Goal: Information Seeking & Learning: Learn about a topic

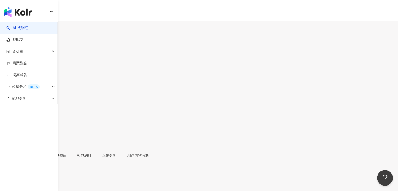
scroll to position [79, 0]
click at [11, 184] on span "看更多" at bounding box center [5, 186] width 11 height 4
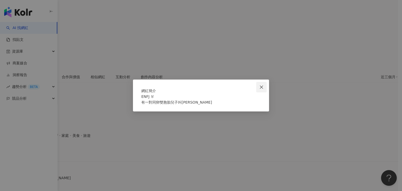
click at [262, 85] on icon "close" at bounding box center [261, 86] width 3 height 3
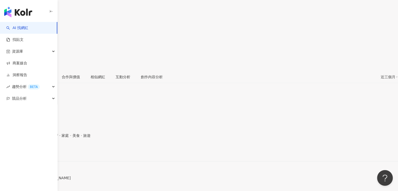
click at [11, 184] on span "看更多" at bounding box center [5, 186] width 11 height 4
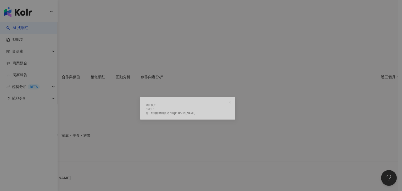
click at [226, 60] on div "網紅簡介 ENFJ ♉︎ 有一對同卵雙胞胎兒子叫宇宇安安" at bounding box center [201, 95] width 402 height 191
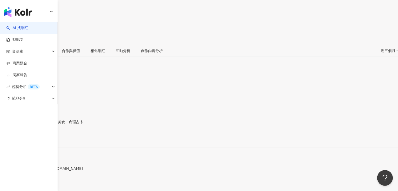
click at [11, 179] on span "看更多" at bounding box center [5, 181] width 11 height 4
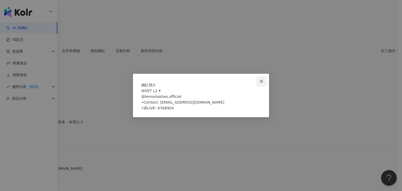
click at [260, 79] on icon "close" at bounding box center [261, 81] width 4 height 4
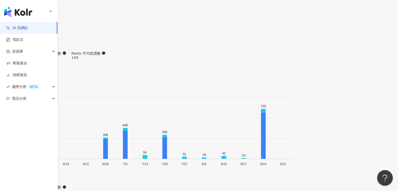
scroll to position [1649, 0]
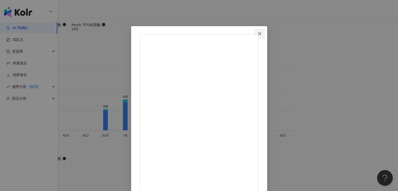
click at [262, 34] on icon "close" at bounding box center [260, 34] width 4 height 4
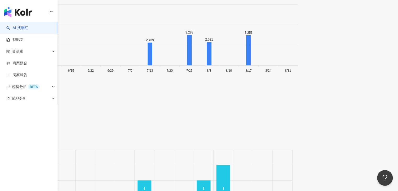
scroll to position [1869, 0]
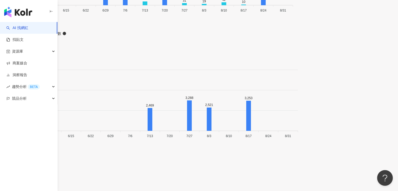
scroll to position [80, 0]
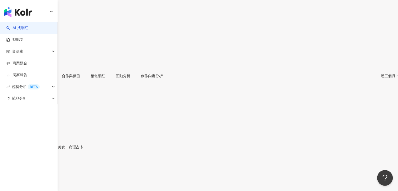
drag, startPoint x: 121, startPoint y: 7, endPoint x: 91, endPoint y: 7, distance: 29.8
click at [91, 7] on div "Nini Yang 楊泊霓 追蹤數 31,411 互動率 1.24% 觀看率 10.4%" at bounding box center [199, 11] width 398 height 115
drag, startPoint x: 101, startPoint y: 8, endPoint x: 92, endPoint y: 8, distance: 8.6
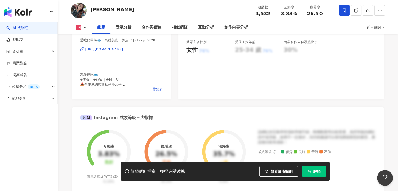
scroll to position [131, 0]
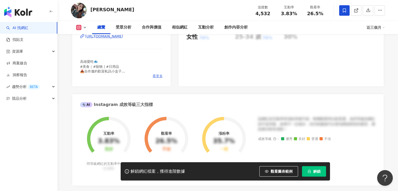
click at [161, 77] on span "看更多" at bounding box center [158, 76] width 10 height 5
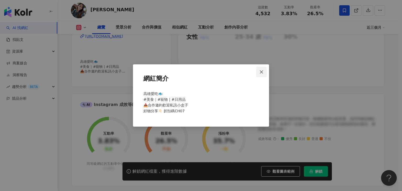
click at [264, 74] on button "Close" at bounding box center [261, 72] width 10 height 10
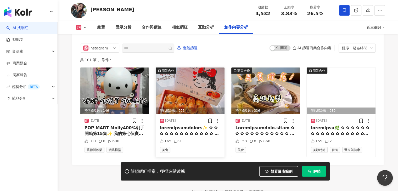
scroll to position [1656, 0]
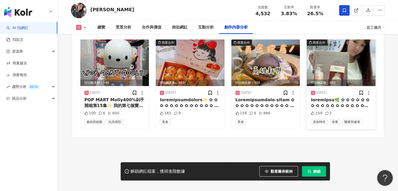
click at [353, 65] on img at bounding box center [341, 63] width 69 height 47
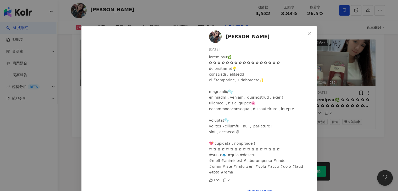
scroll to position [22, 0]
click at [309, 33] on icon "close" at bounding box center [309, 34] width 4 height 4
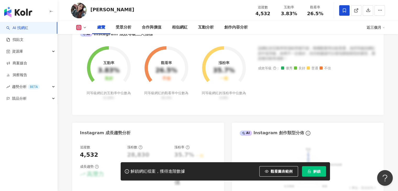
scroll to position [105, 0]
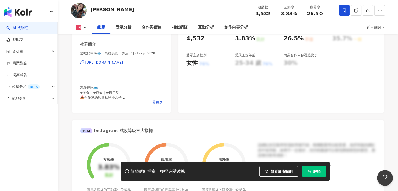
click at [85, 26] on icon at bounding box center [85, 27] width 4 height 4
click at [157, 102] on span "看更多" at bounding box center [158, 102] width 10 height 5
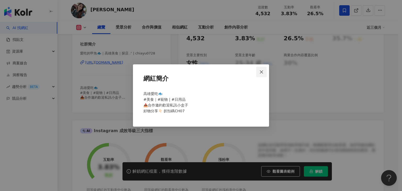
click at [262, 71] on icon "close" at bounding box center [261, 71] width 3 height 3
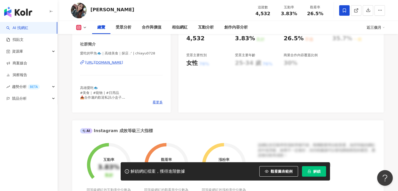
scroll to position [0, 0]
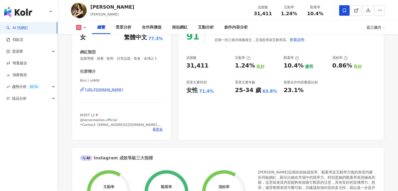
scroll to position [131, 0]
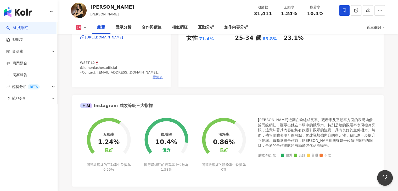
click at [155, 80] on span "看更多" at bounding box center [158, 77] width 10 height 5
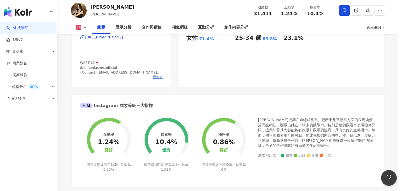
click at [157, 82] on div "網紅簡介" at bounding box center [200, 81] width 119 height 16
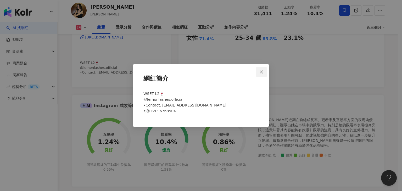
click at [262, 70] on icon "close" at bounding box center [261, 72] width 4 height 4
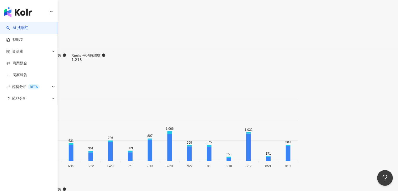
scroll to position [1656, 0]
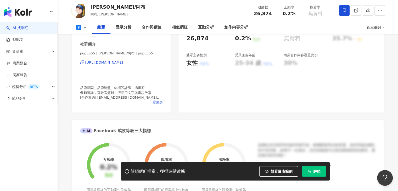
click at [158, 102] on span "看更多" at bounding box center [158, 102] width 10 height 5
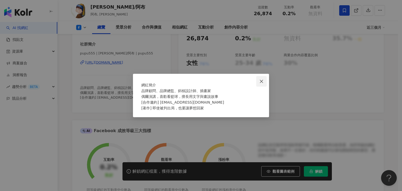
click at [263, 79] on icon "close" at bounding box center [261, 81] width 4 height 4
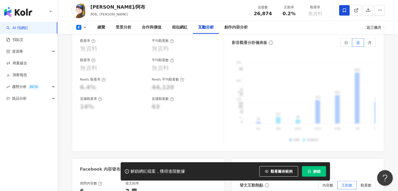
scroll to position [982, 0]
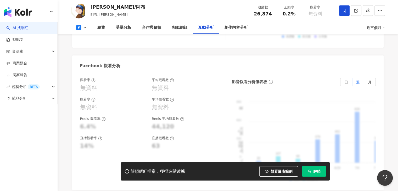
click at [84, 27] on icon at bounding box center [85, 27] width 4 height 4
click at [152, 55] on div "Facebook 觀看分析" at bounding box center [227, 63] width 311 height 17
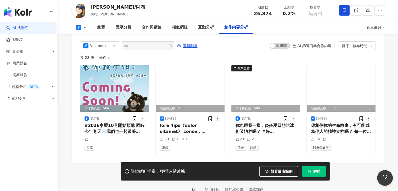
scroll to position [1453, 0]
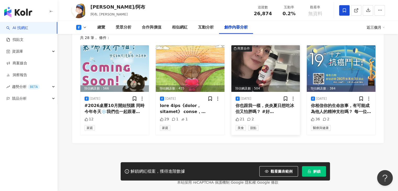
click at [267, 103] on div "你也跟我一樣，炎炎夏日想吃冰但又怕胖嗎？ #好康不藏私都在留言處 或是想要試試早餐以優格替代，但怕酸怕踩雷嗎？ 刁嘴王的me已經幫你們都試過了，雪坊優格我覺得…" at bounding box center [266, 109] width 60 height 12
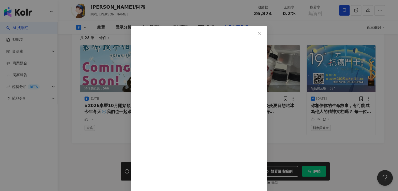
click at [343, 133] on div "阿布布思義/阿布 2025/8/26 你也跟我一樣，炎炎夏日想吃冰但又怕胖嗎？ #好康不藏私都在留言處 或是想要試試早餐以優格替代，但怕酸怕踩雷嗎？ 刁嘴王的…" at bounding box center [199, 95] width 398 height 191
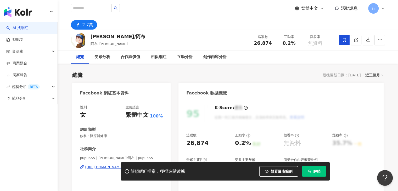
scroll to position [131, 0]
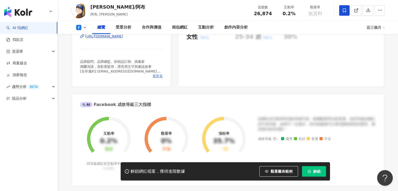
click at [156, 76] on span "看更多" at bounding box center [158, 76] width 10 height 5
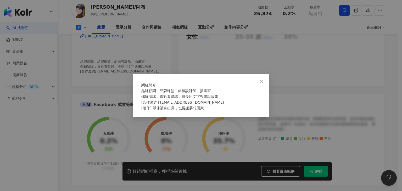
click at [258, 51] on div "網紅簡介 品牌顧問、品牌總監、斜槓設計師、插畫家 偶爾演講，喜歡看籃球，擅長用文字與畫說故事 [合作邀約] shockpudin@gmal.com [著作] …" at bounding box center [201, 95] width 402 height 191
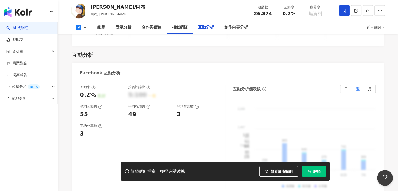
scroll to position [864, 0]
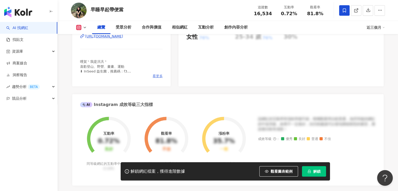
click at [159, 75] on span "看更多" at bounding box center [158, 76] width 10 height 5
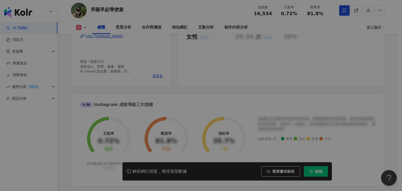
click at [159, 76] on div "網紅簡介" at bounding box center [200, 81] width 119 height 16
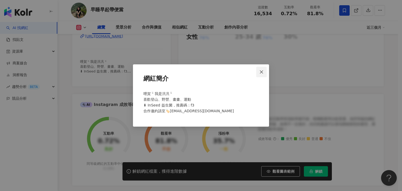
click at [261, 70] on icon "close" at bounding box center [261, 72] width 4 height 4
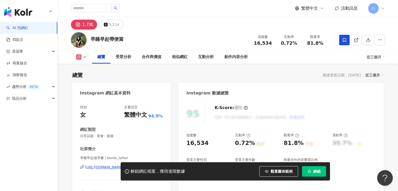
click at [85, 55] on button at bounding box center [81, 56] width 21 height 5
click at [84, 68] on button "Instagram" at bounding box center [88, 66] width 28 height 7
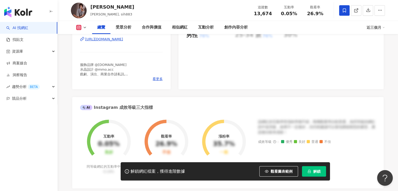
scroll to position [25, 0]
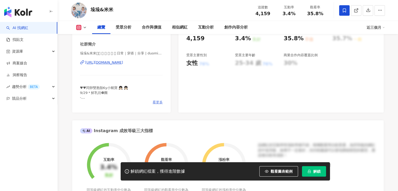
click at [159, 101] on span "看更多" at bounding box center [158, 102] width 10 height 5
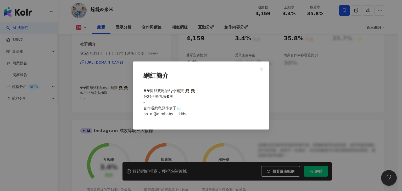
click at [272, 81] on div "網紅簡介 ♥︎♥︎同卵雙胞胎6y小豬寶 👧🏻 👧🏻 9/29＊鮮乳坊❸團 - 合作邀約私訊小盒子✉️ ᴏᴏᴛᴅ @d.mbaby___kids" at bounding box center [201, 95] width 402 height 191
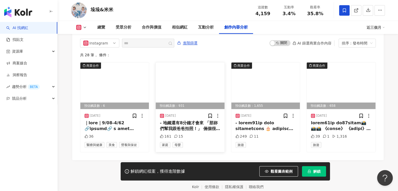
scroll to position [1623, 0]
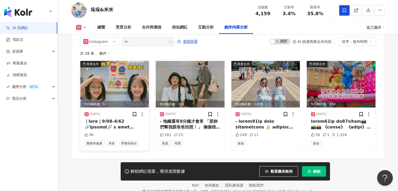
drag, startPoint x: 96, startPoint y: 116, endPoint x: 90, endPoint y: 117, distance: 6.6
click at [90, 119] on div at bounding box center [115, 125] width 60 height 12
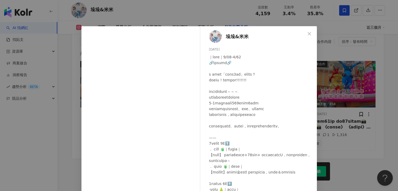
scroll to position [54, 0]
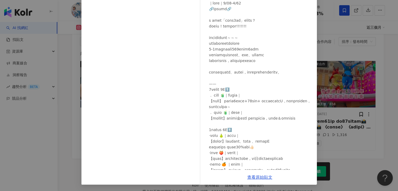
click at [40, 138] on div "垛垛&米米 [DATE] 36 查看原始貼文" at bounding box center [199, 95] width 398 height 191
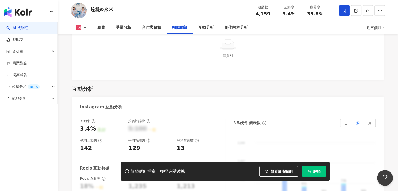
scroll to position [968, 0]
